Goal: Task Accomplishment & Management: Use online tool/utility

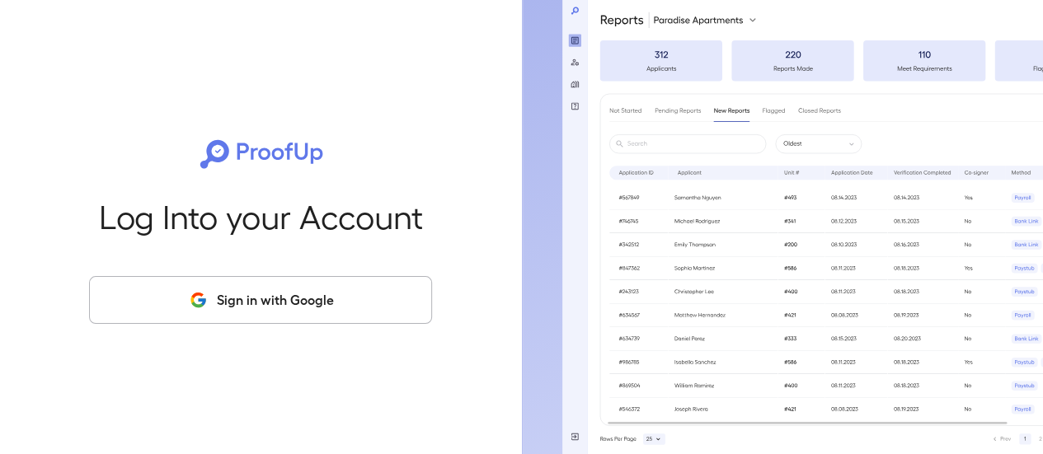
click at [290, 299] on button "Sign in with Google" at bounding box center [260, 300] width 343 height 48
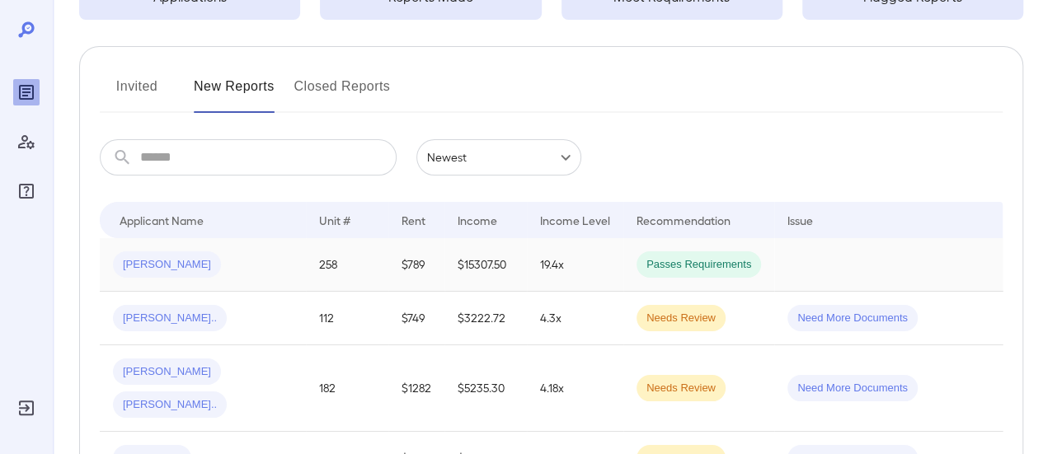
scroll to position [165, 0]
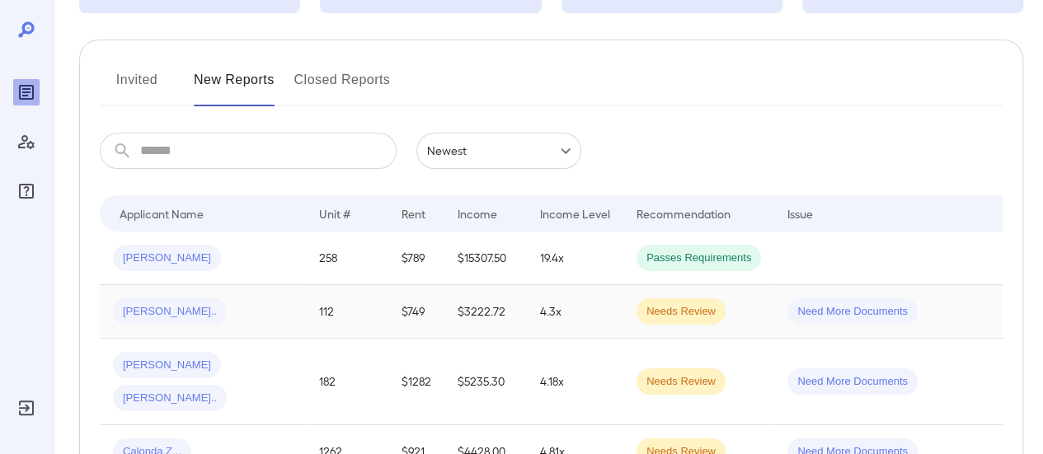
click at [196, 298] on div "Aneesa L..." at bounding box center [203, 311] width 180 height 26
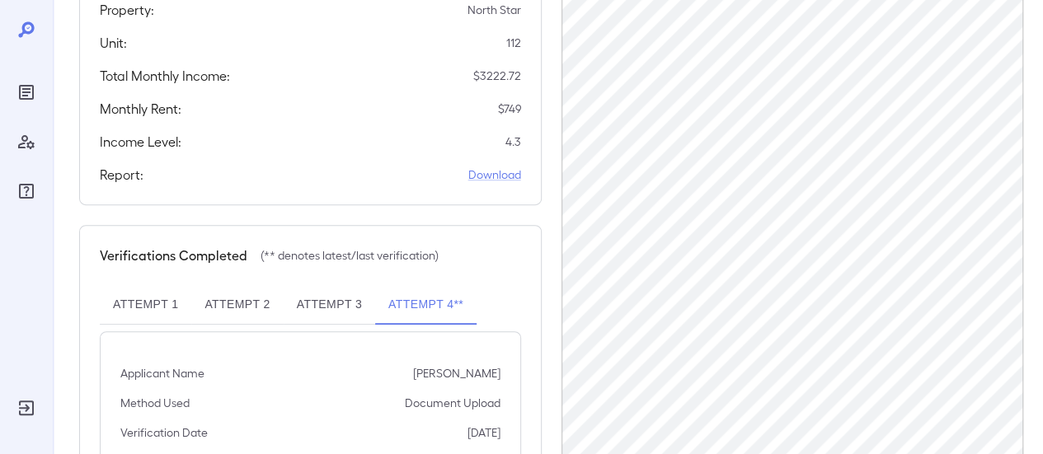
scroll to position [330, 0]
click at [488, 168] on link "Download" at bounding box center [494, 174] width 53 height 16
